Goal: Task Accomplishment & Management: Use online tool/utility

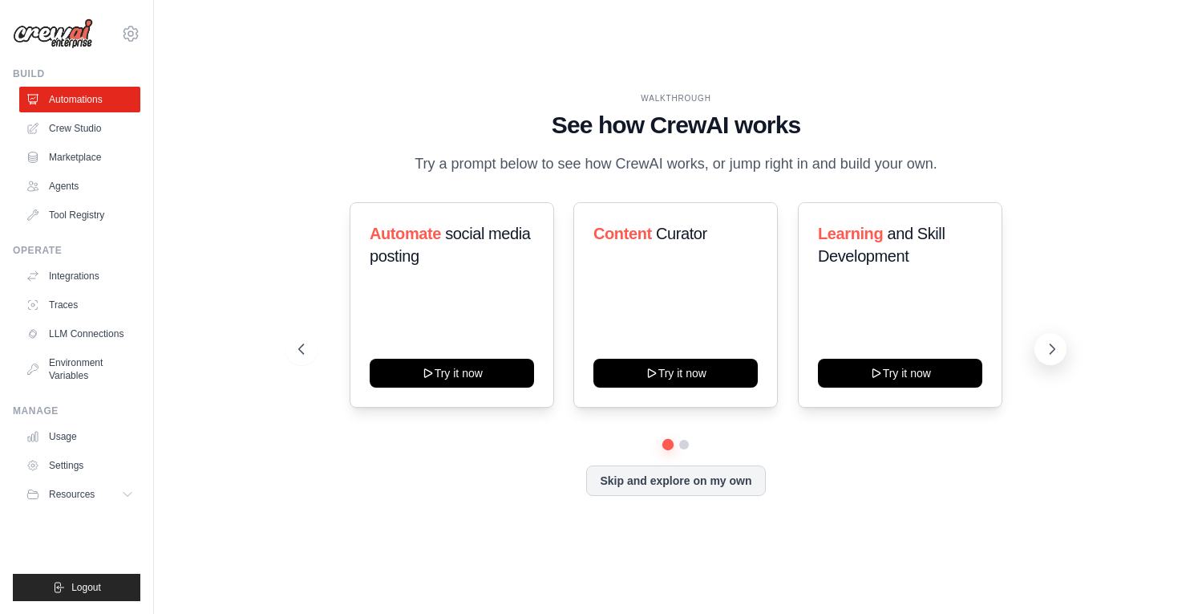
click at [1049, 355] on icon at bounding box center [1052, 349] width 16 height 16
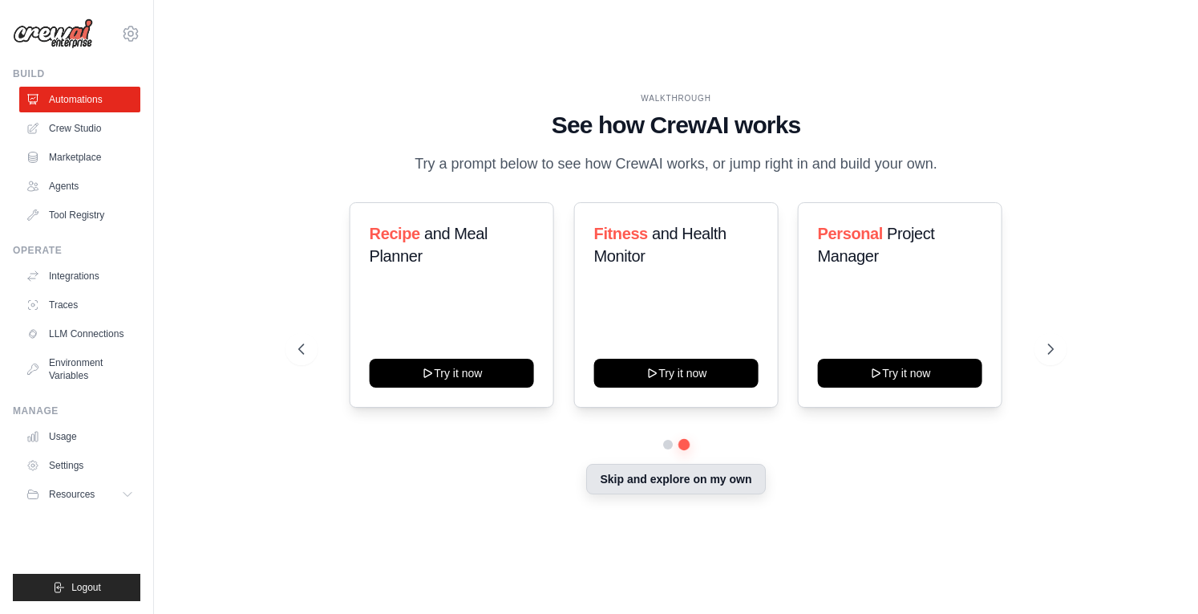
click at [727, 491] on button "Skip and explore on my own" at bounding box center [675, 479] width 179 height 30
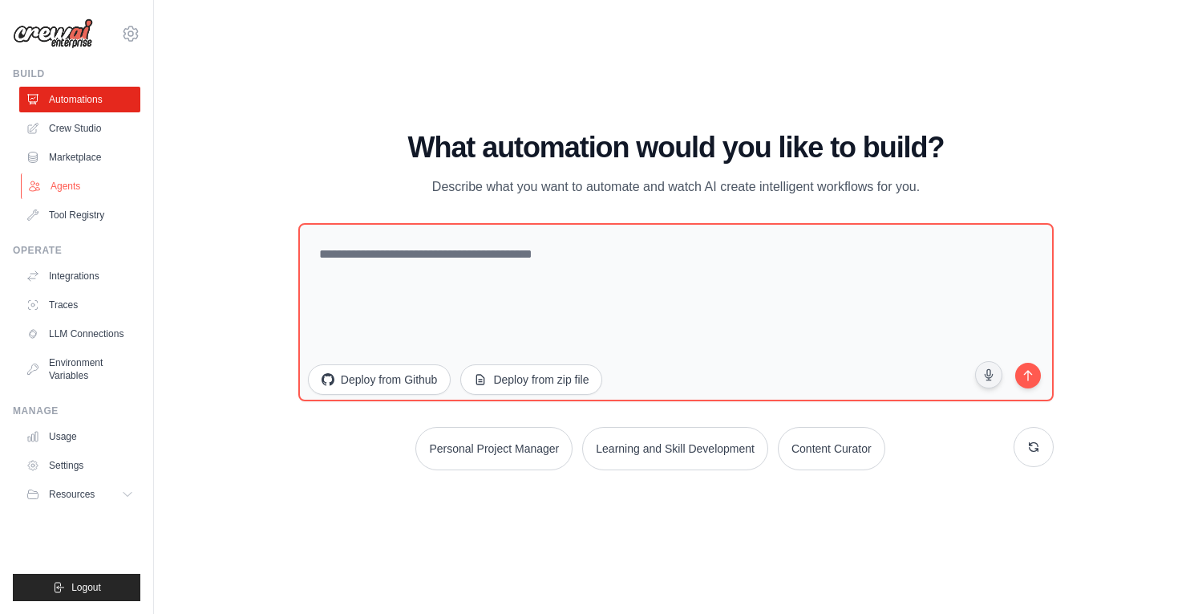
click at [93, 188] on link "Agents" at bounding box center [81, 186] width 121 height 26
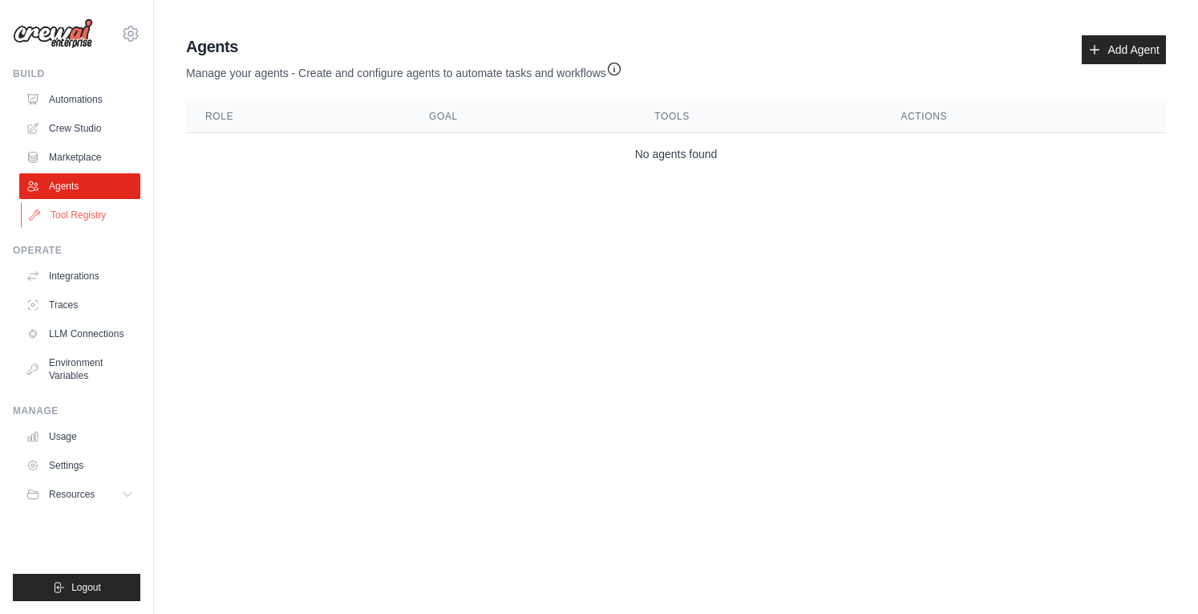
click at [90, 220] on link "Tool Registry" at bounding box center [81, 215] width 121 height 26
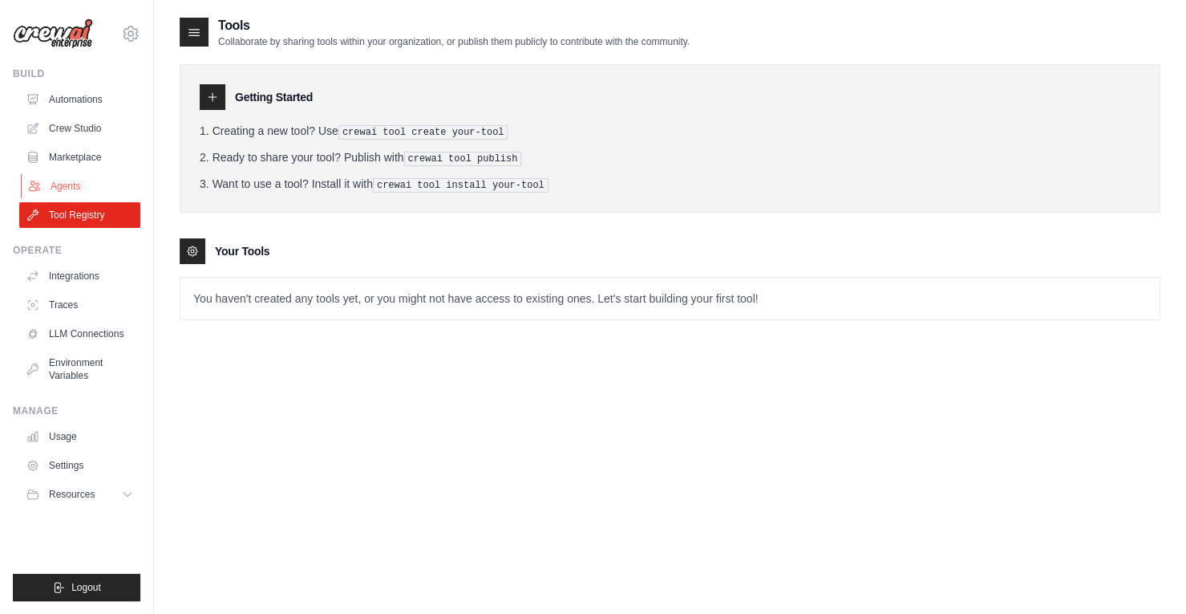
click at [68, 184] on link "Agents" at bounding box center [81, 186] width 121 height 26
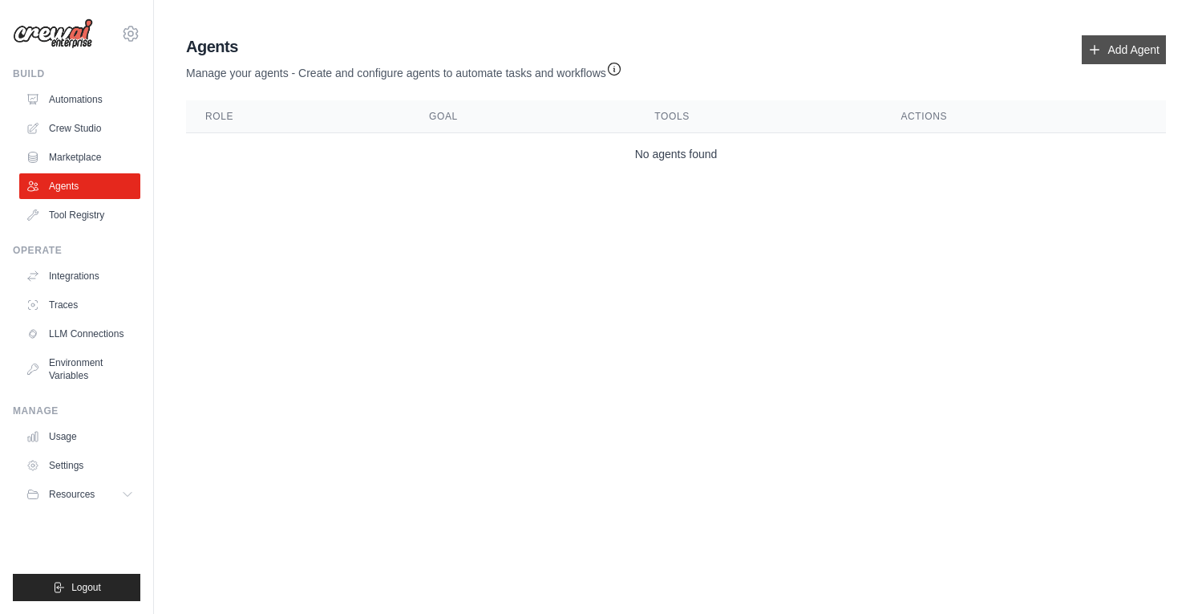
click at [1131, 46] on link "Add Agent" at bounding box center [1124, 49] width 84 height 29
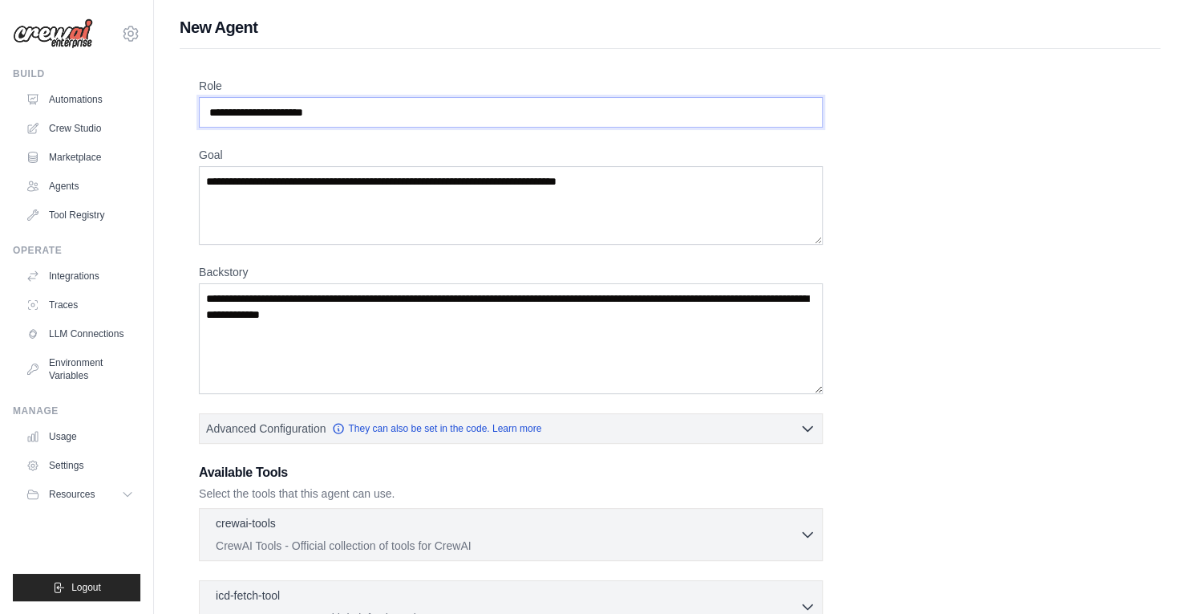
click at [557, 118] on input "Role" at bounding box center [511, 112] width 624 height 30
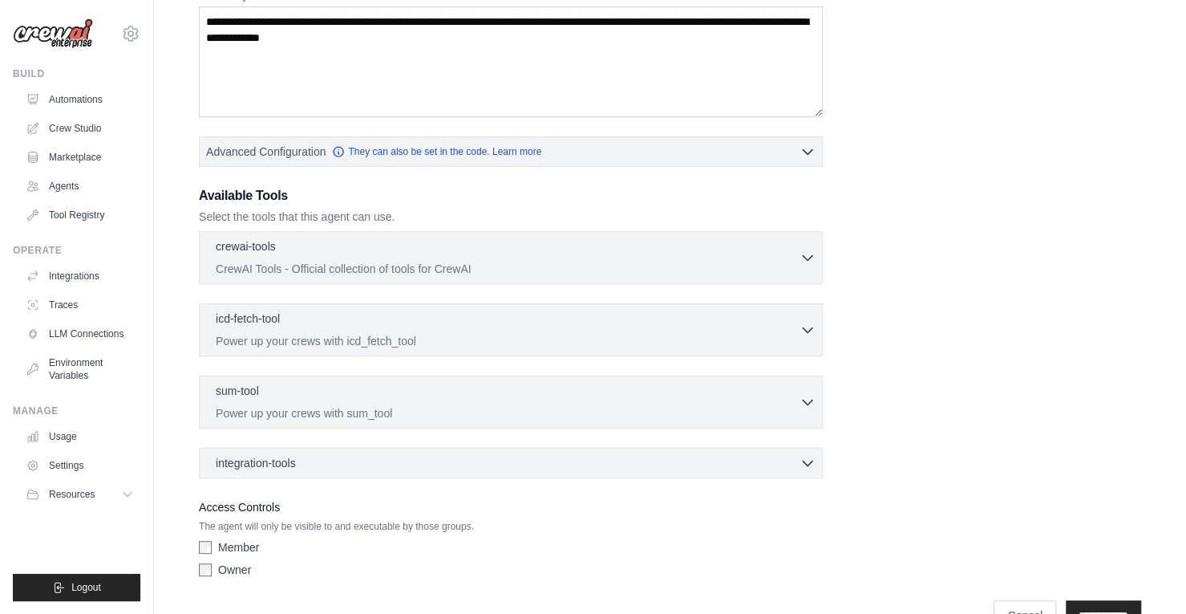
scroll to position [278, 0]
click at [609, 270] on p "CrewAI Tools - Official collection of tools for CrewAI" at bounding box center [508, 267] width 584 height 16
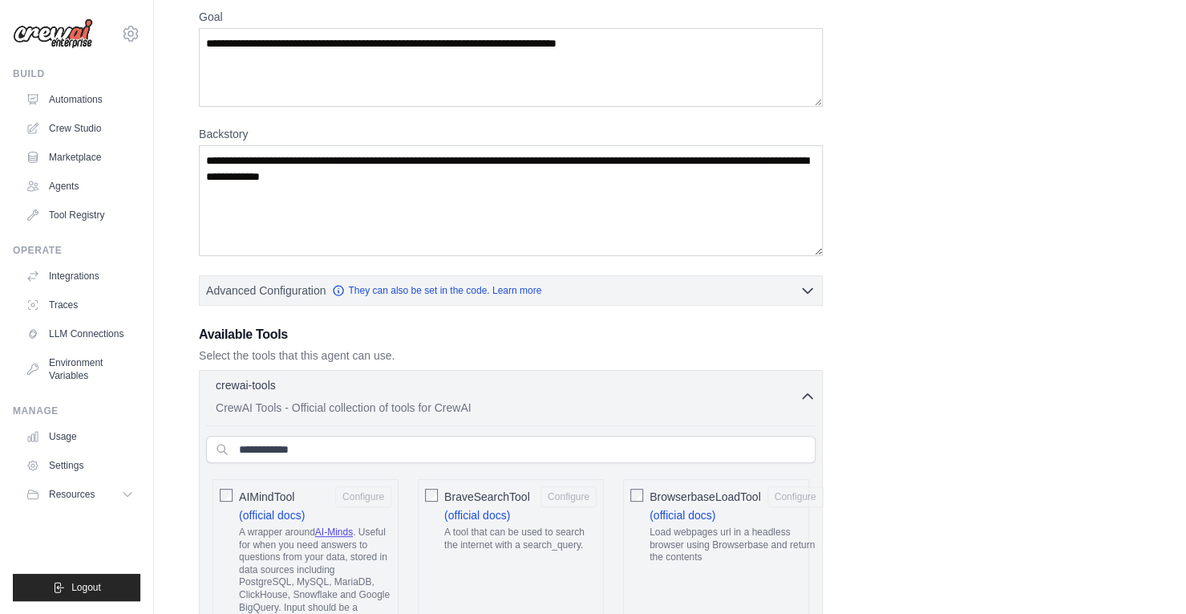
scroll to position [136, 0]
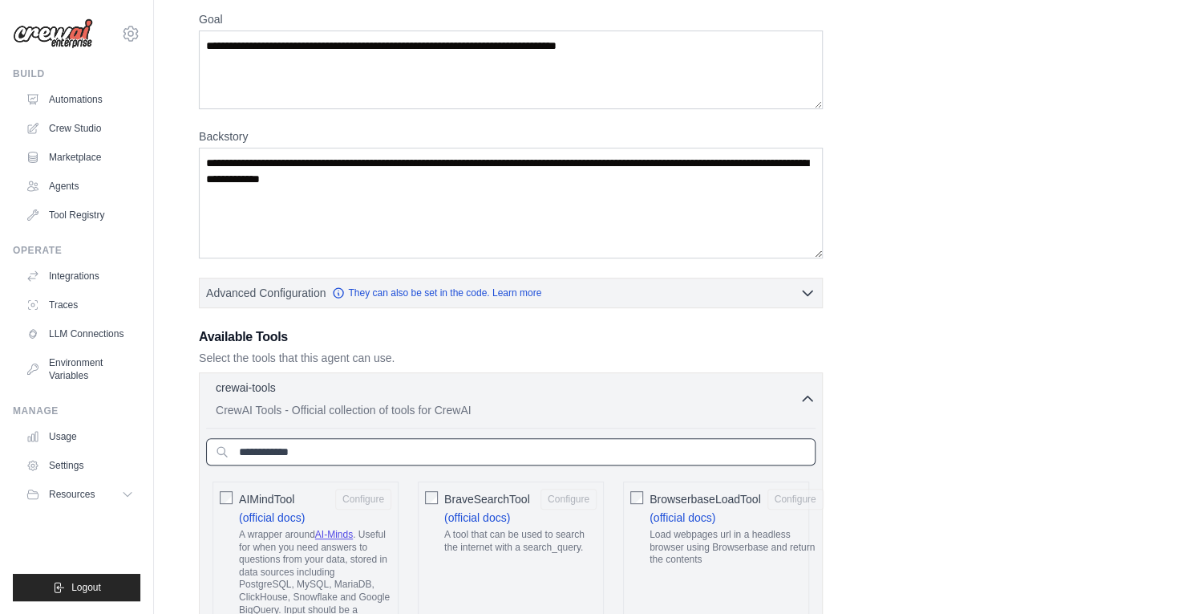
click at [397, 455] on input "text" at bounding box center [511, 451] width 610 height 27
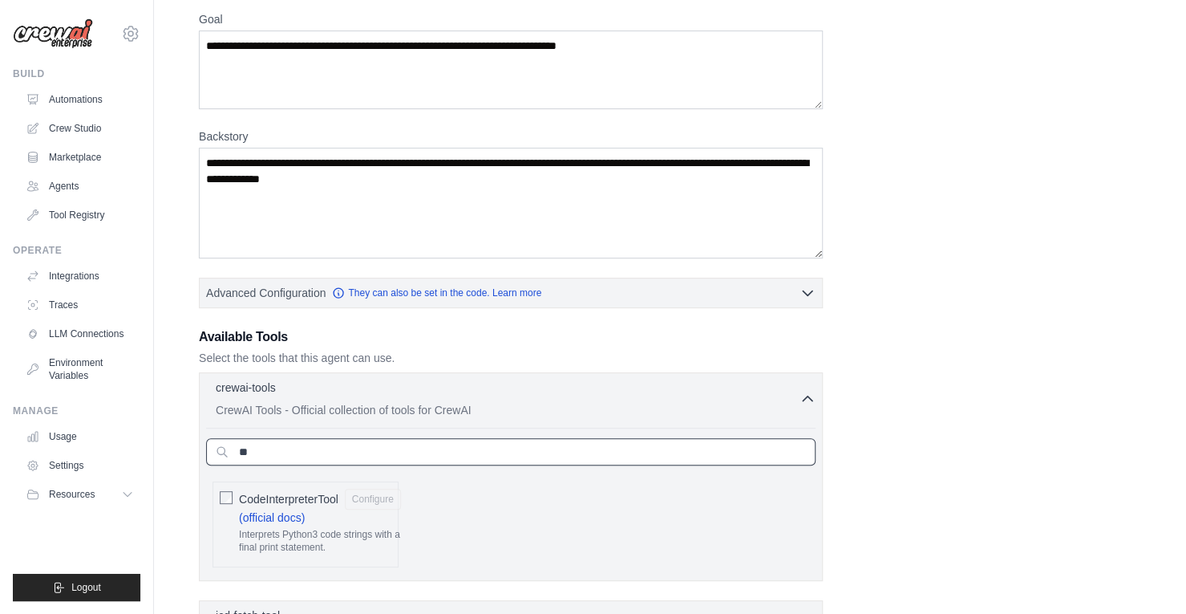
type input "*"
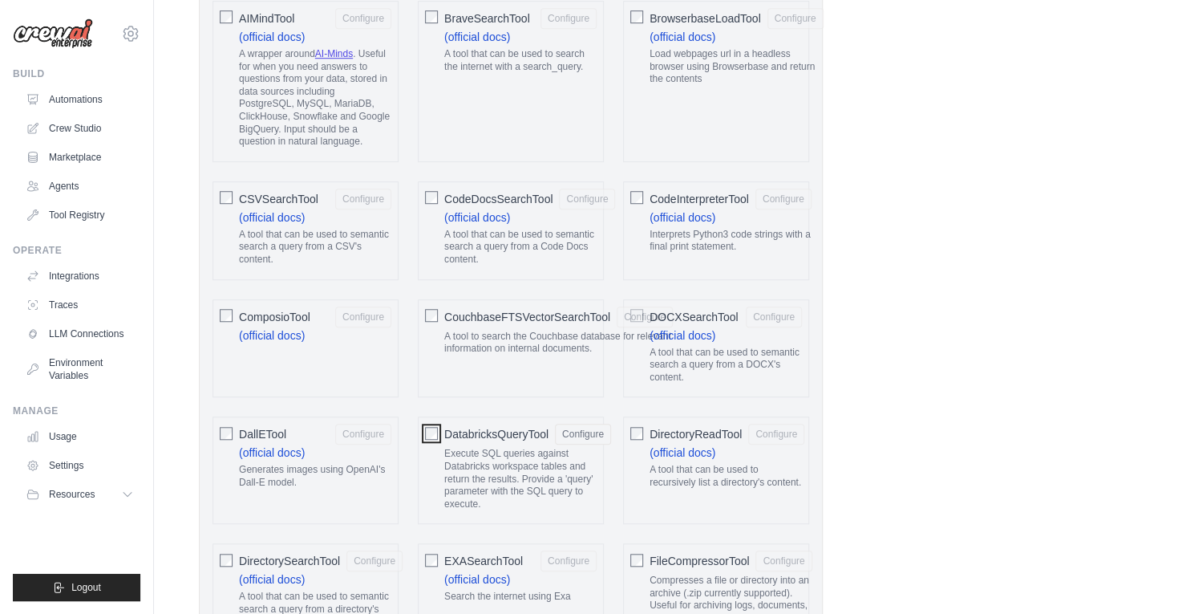
scroll to position [704, 0]
